Goal: Find specific page/section: Find specific page/section

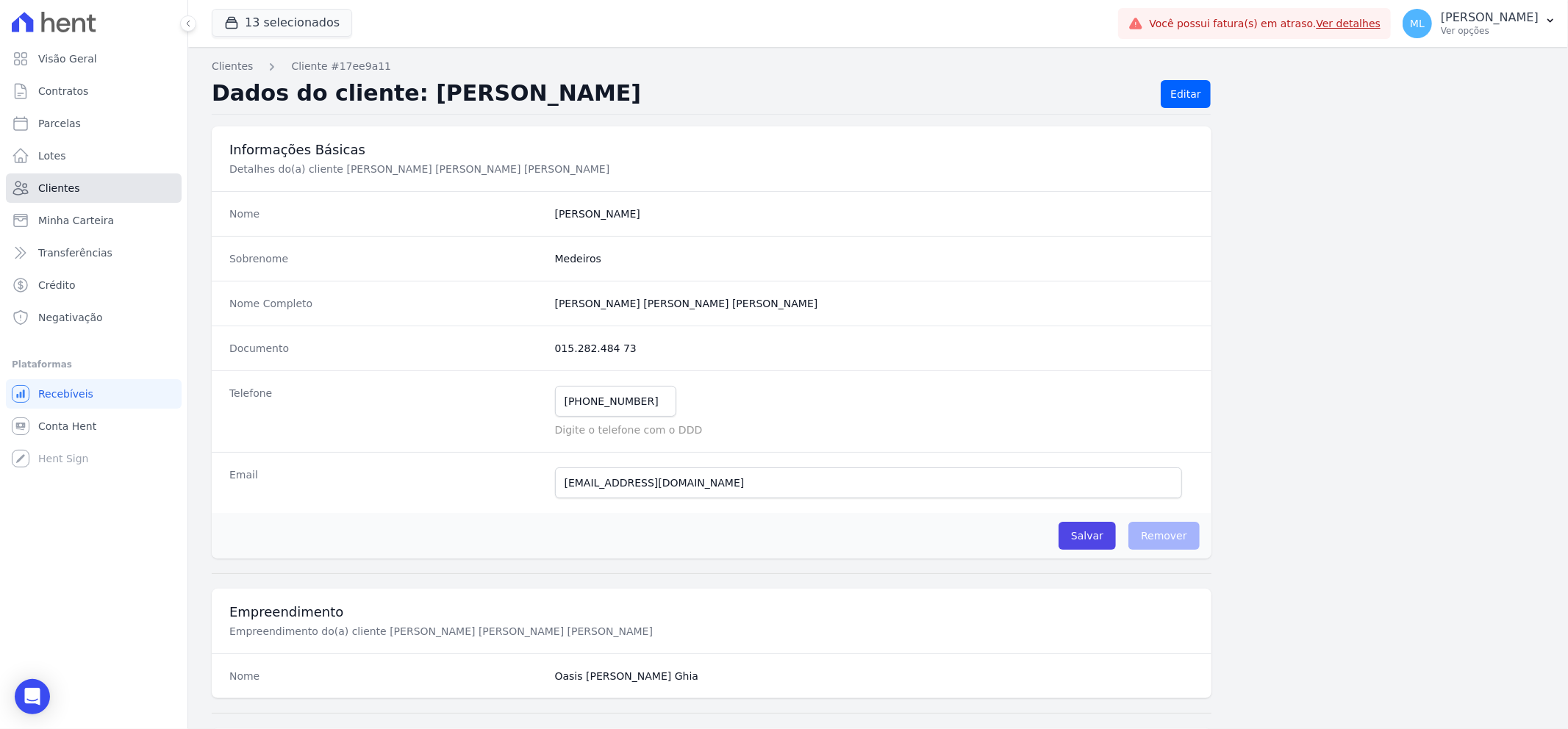
drag, startPoint x: 0, startPoint y: 0, endPoint x: 108, endPoint y: 183, distance: 212.5
click at [108, 183] on link "Clientes" at bounding box center [93, 188] width 175 height 29
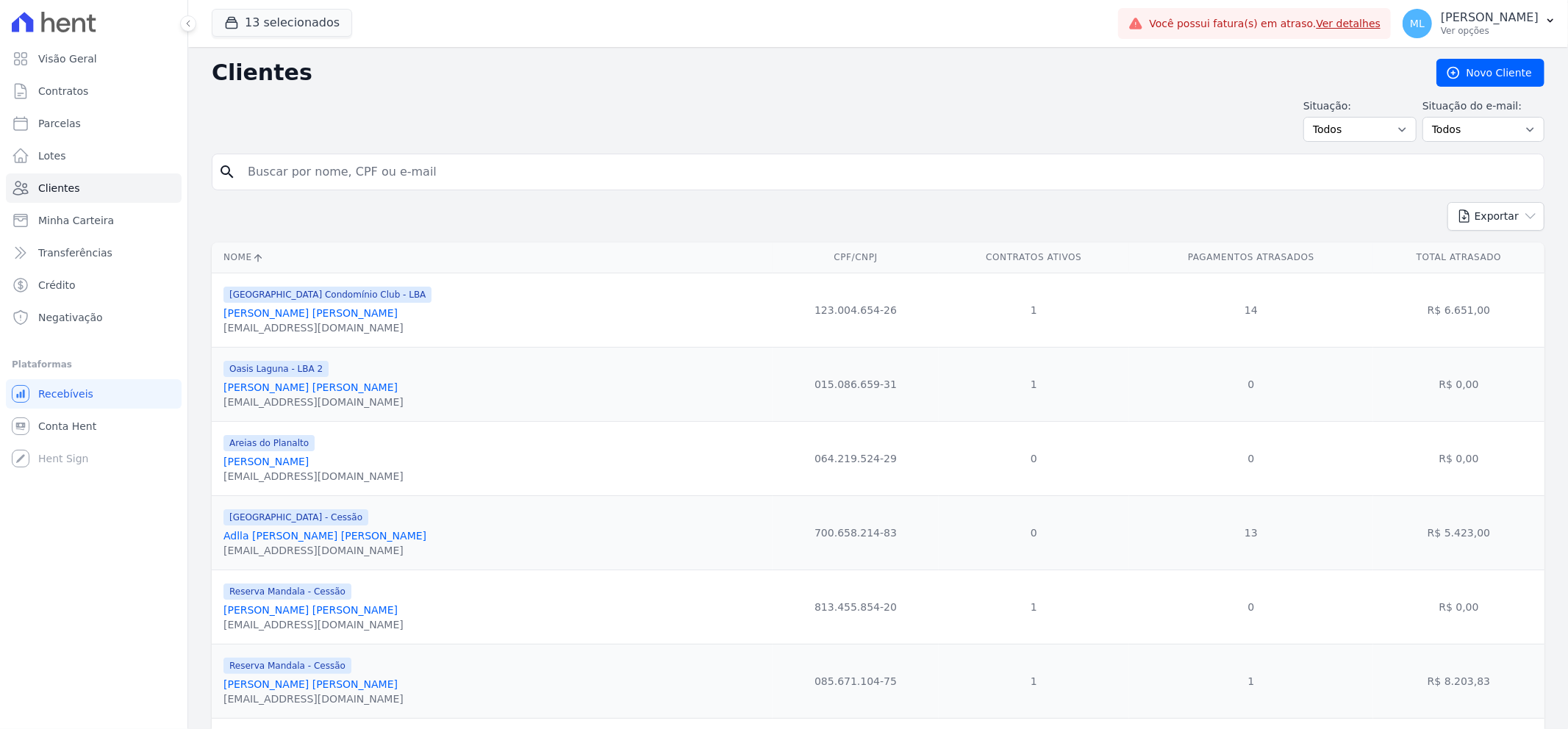
click at [364, 187] on div "search" at bounding box center [878, 172] width 1332 height 36
click at [368, 174] on input "search" at bounding box center [888, 172] width 1298 height 29
type input "[PERSON_NAME]"
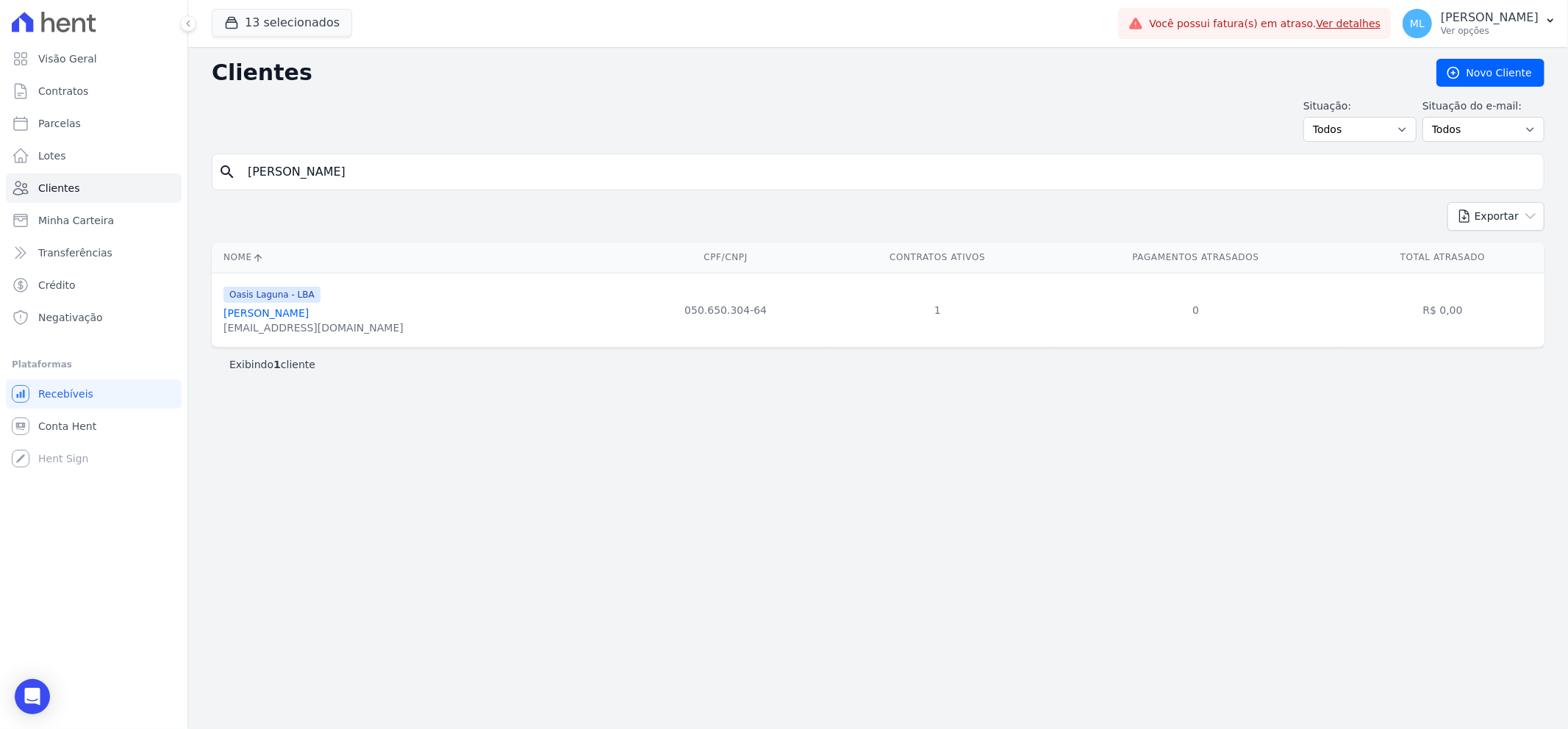
click at [309, 307] on link "[PERSON_NAME]" at bounding box center [266, 312] width 85 height 12
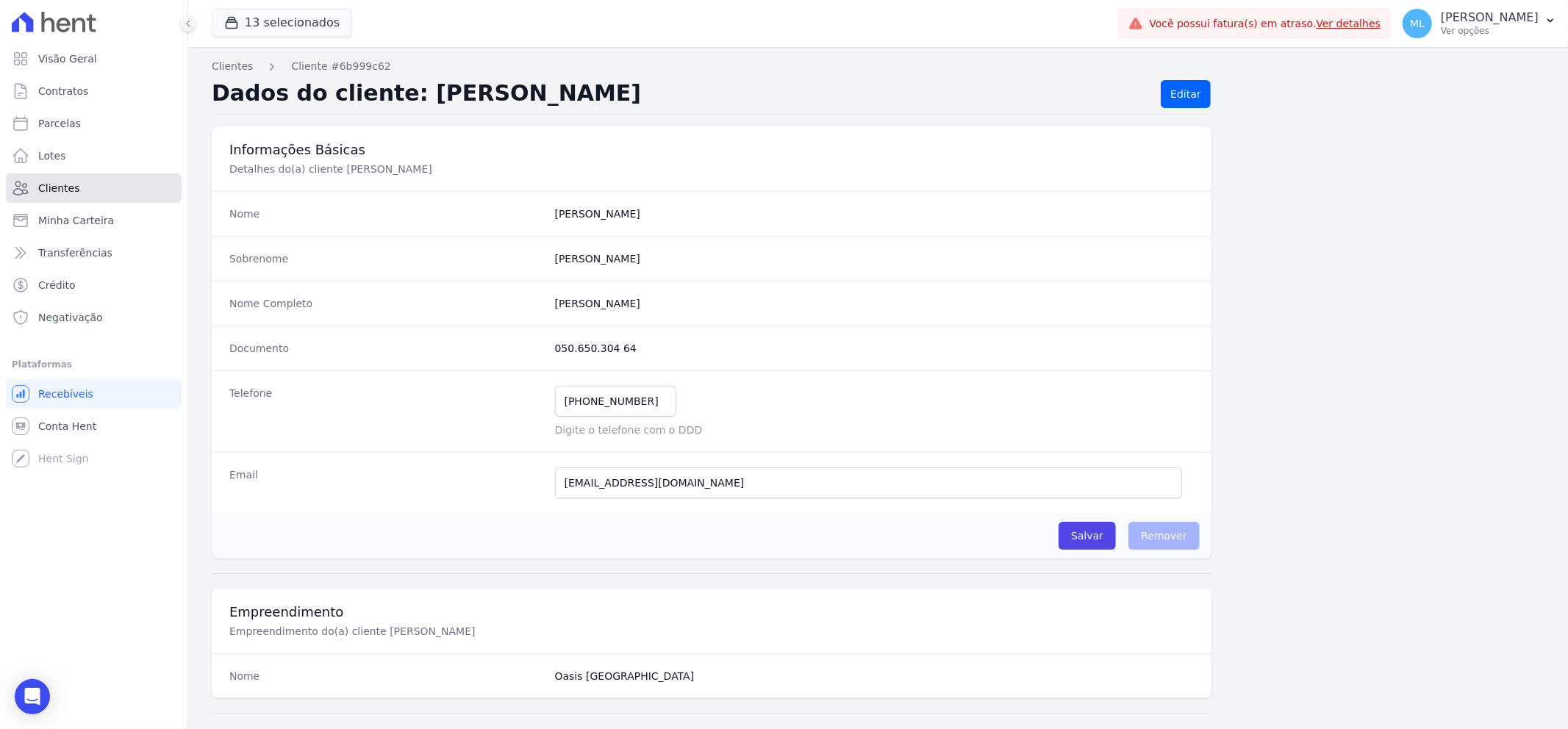
click at [123, 190] on link "Clientes" at bounding box center [93, 188] width 175 height 29
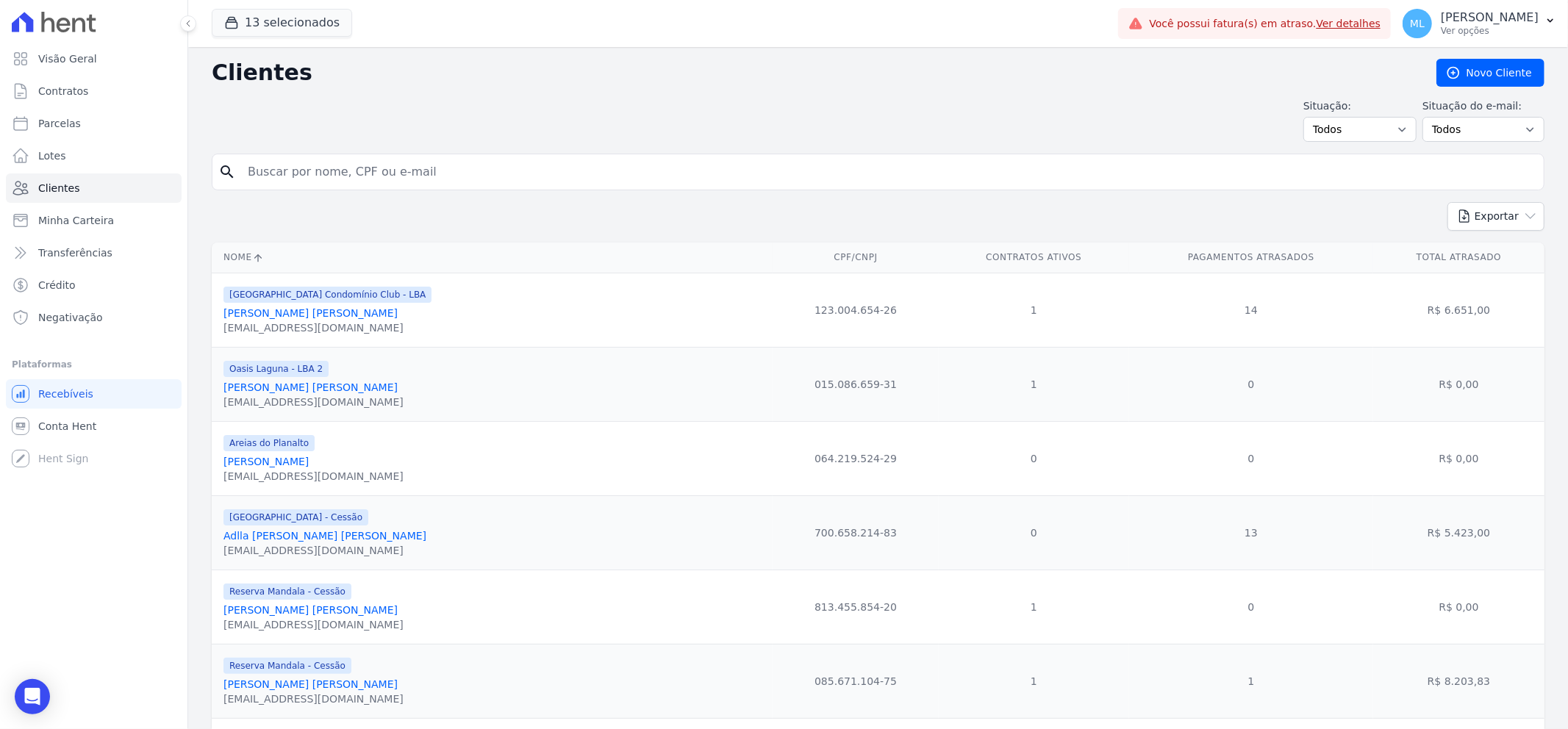
click at [371, 180] on input "search" at bounding box center [888, 172] width 1298 height 29
type input "c"
click at [398, 160] on input "search" at bounding box center [888, 172] width 1298 height 29
type input "[PERSON_NAME]"
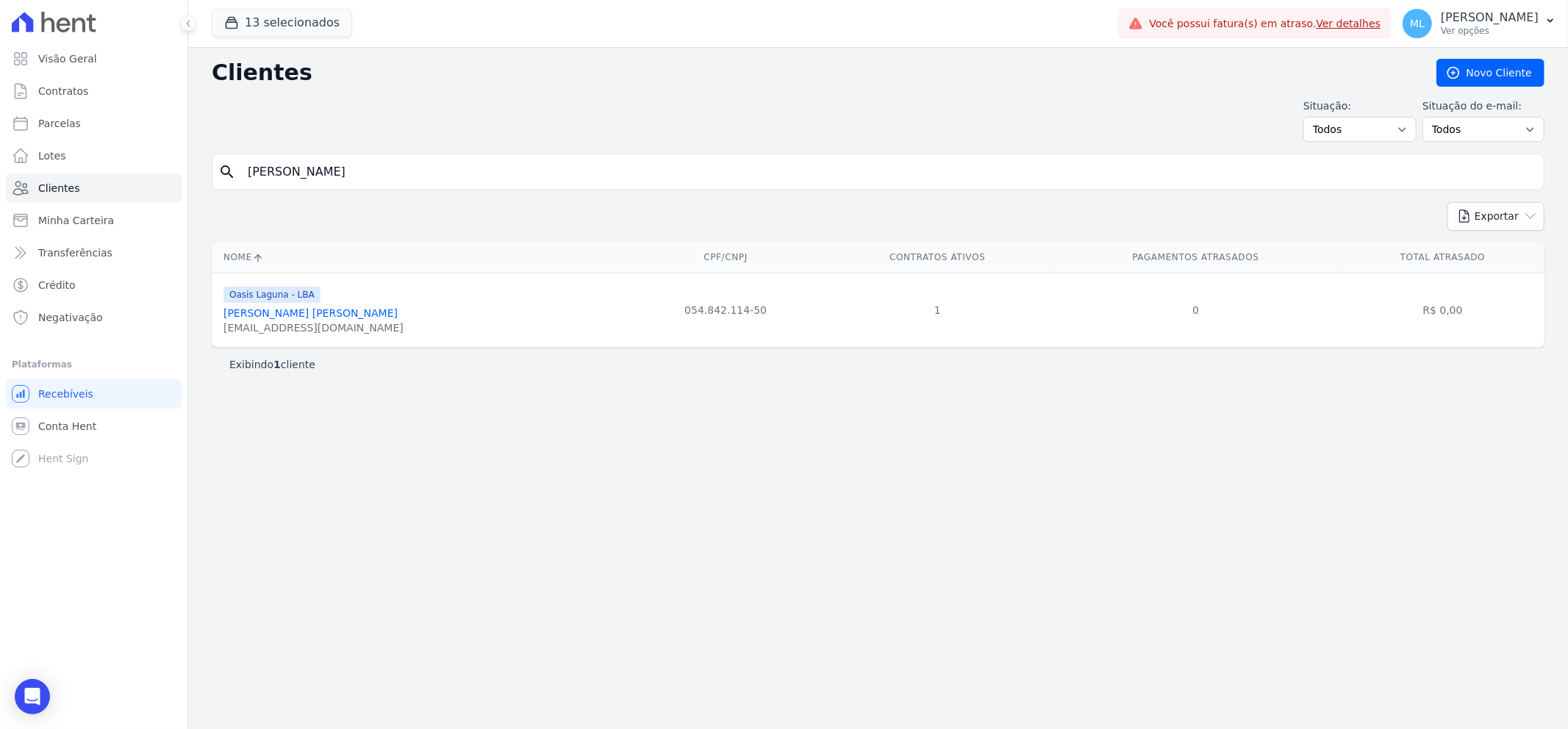
click at [325, 307] on link "[PERSON_NAME] [PERSON_NAME]" at bounding box center [311, 312] width 175 height 12
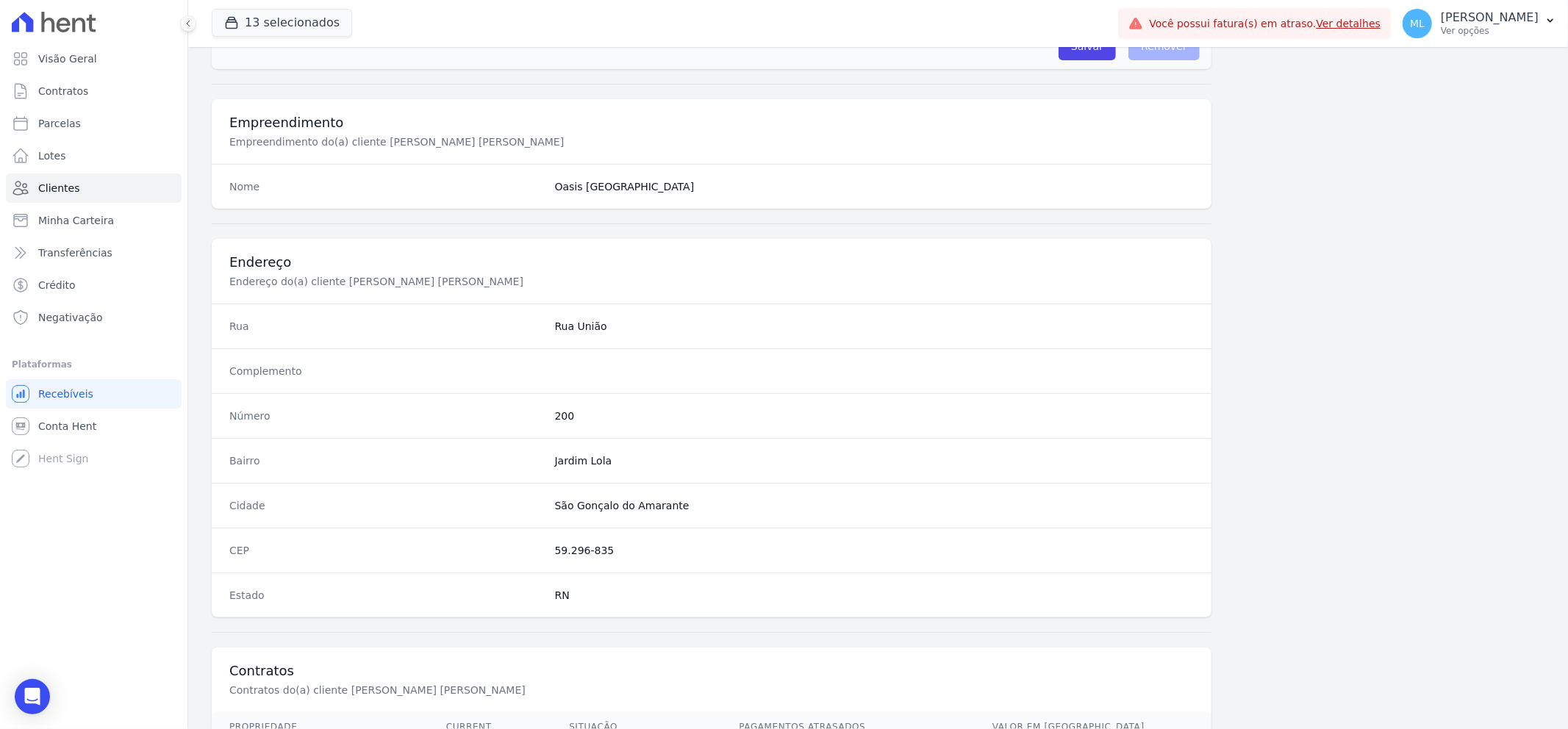
scroll to position [648, 0]
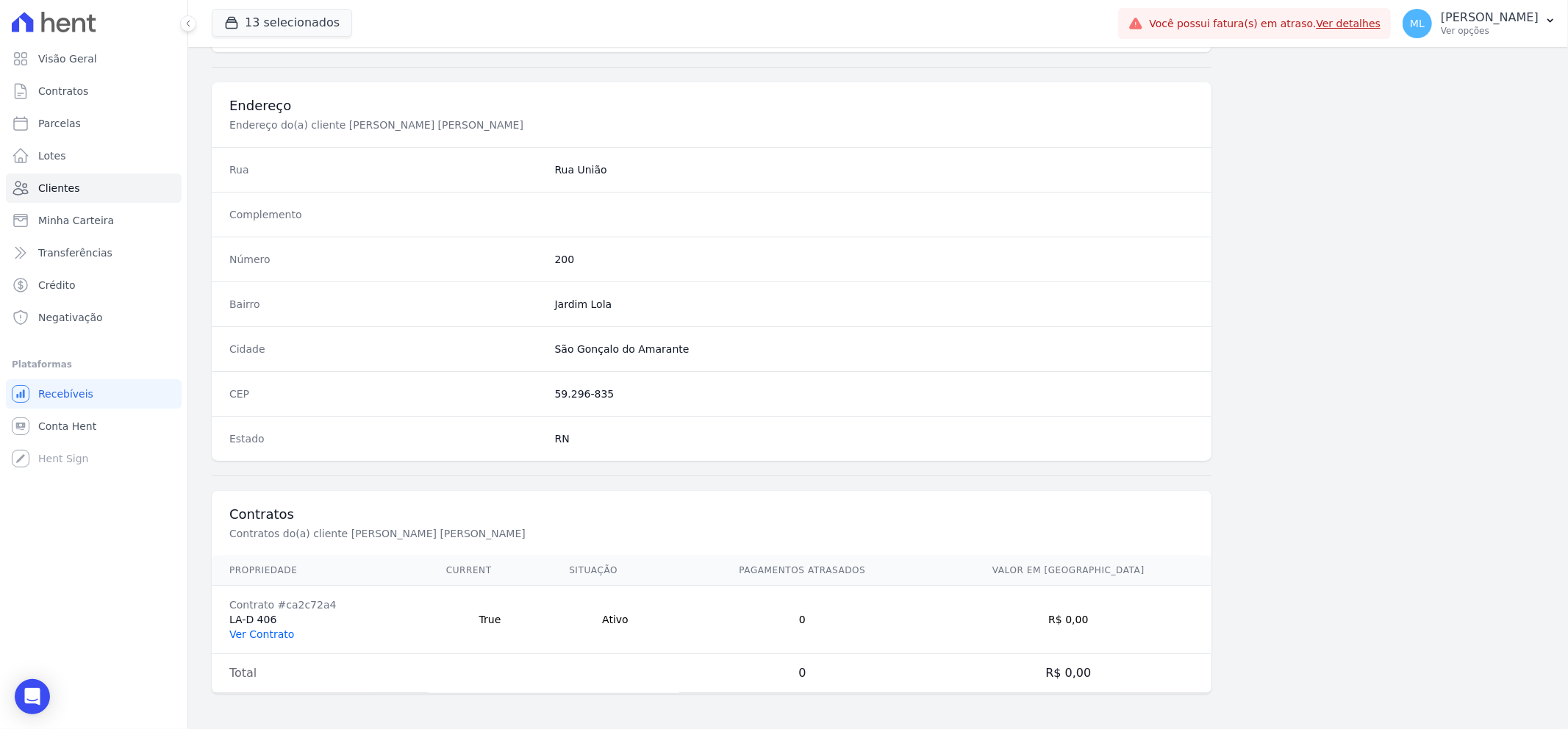
click at [276, 639] on link "Ver Contrato" at bounding box center [262, 634] width 65 height 12
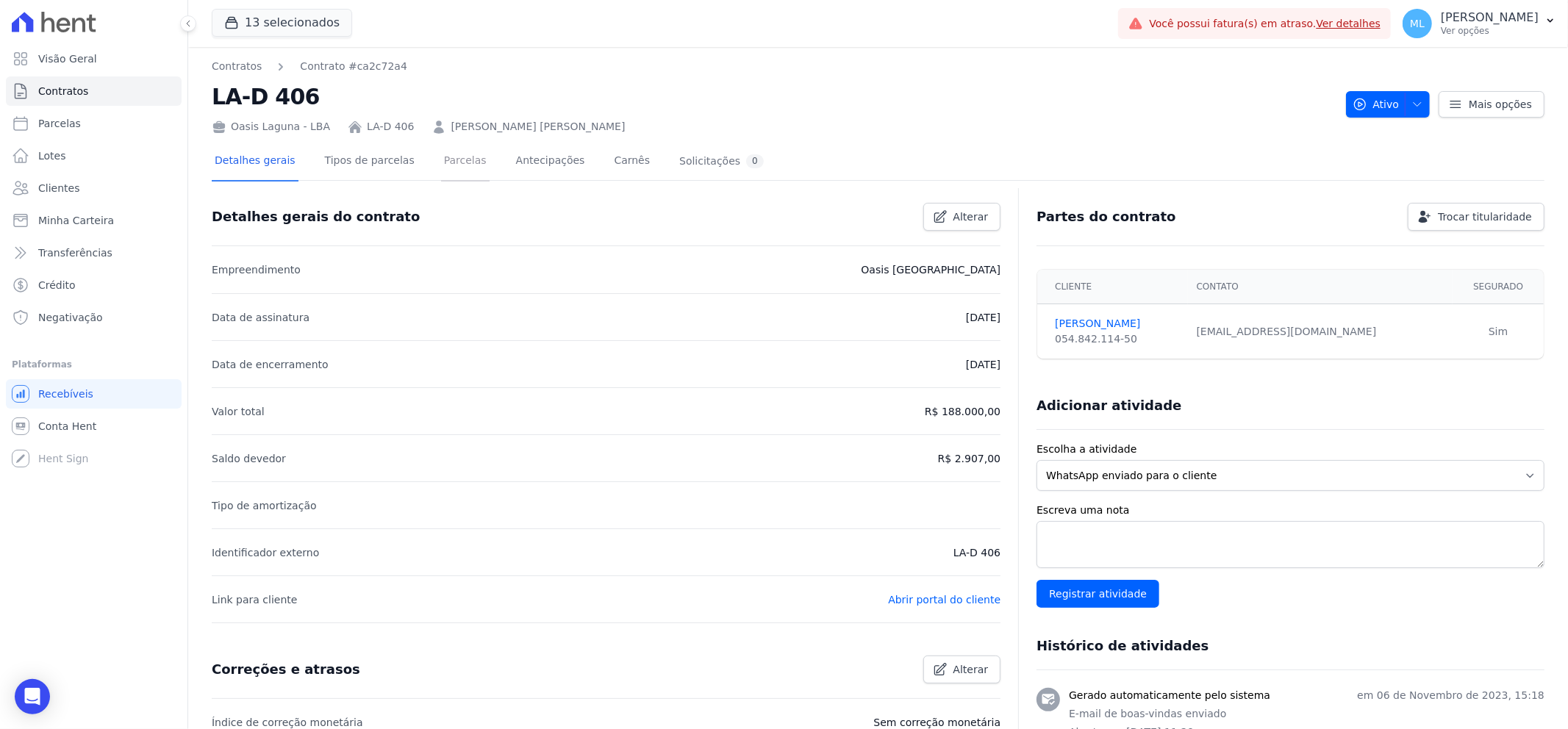
click at [461, 165] on link "Parcelas" at bounding box center [465, 162] width 48 height 39
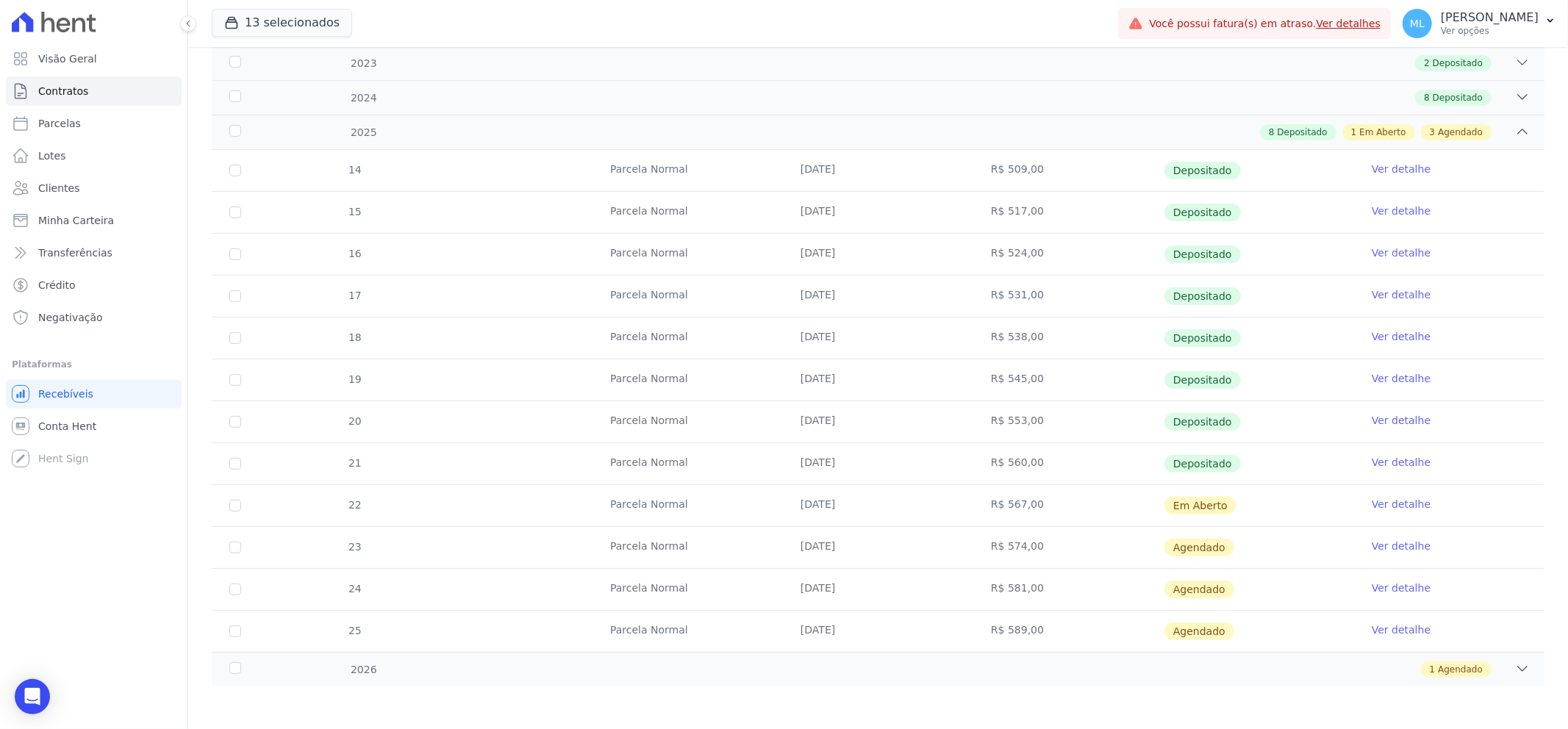
scroll to position [231, 0]
